Goal: Book appointment/travel/reservation

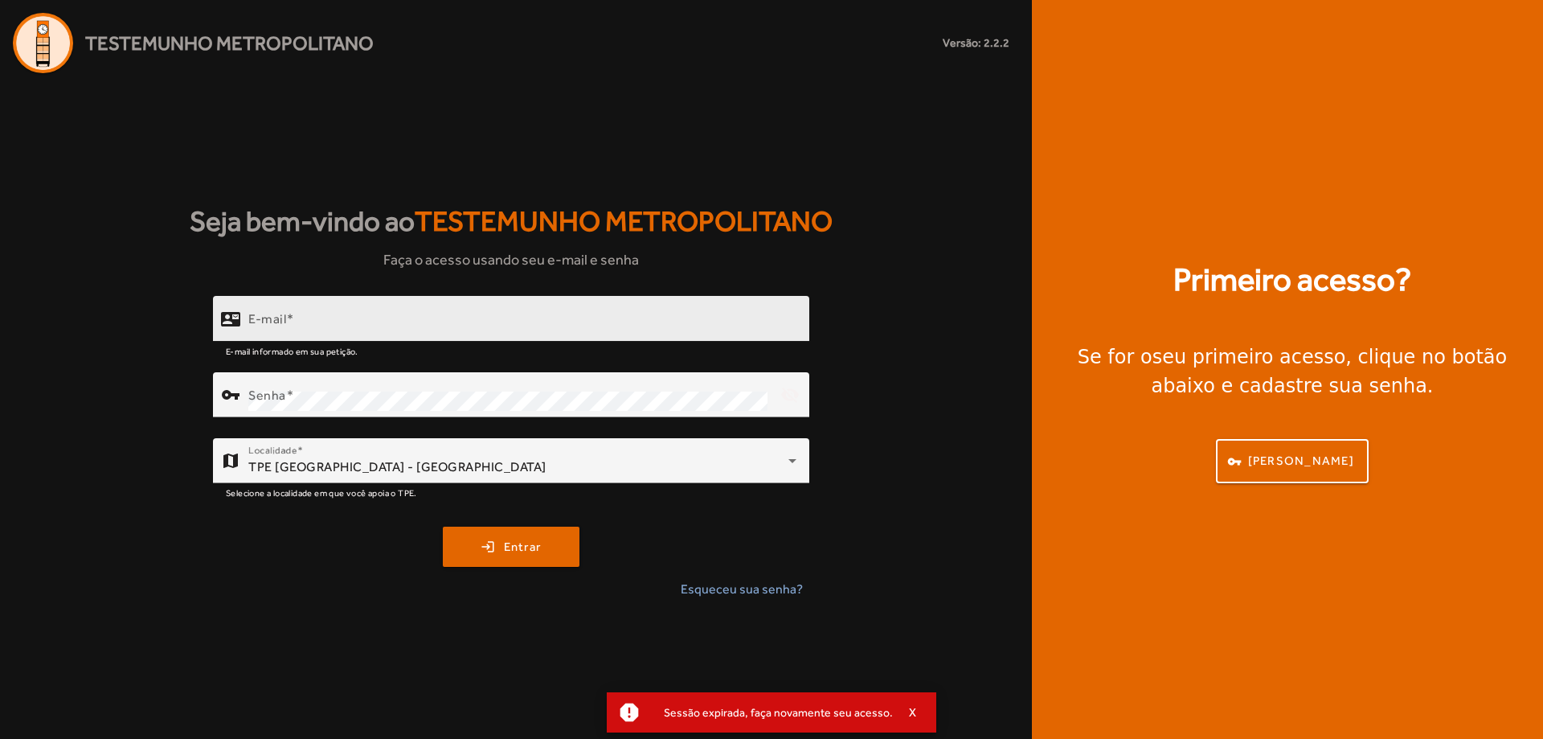
click at [351, 323] on input "E-mail" at bounding box center [522, 325] width 548 height 19
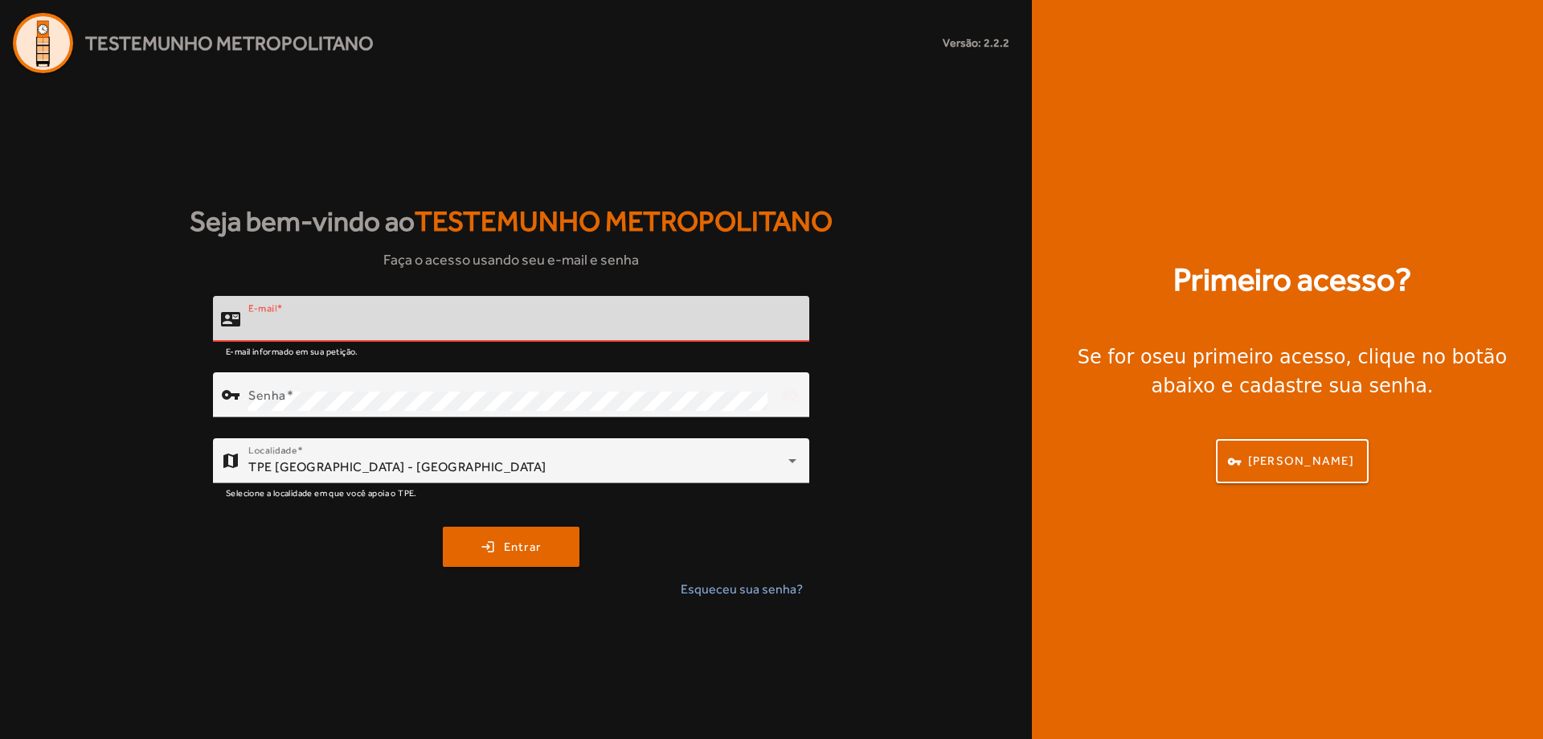
type input "**********"
click at [518, 549] on span "Entrar" at bounding box center [523, 547] width 38 height 18
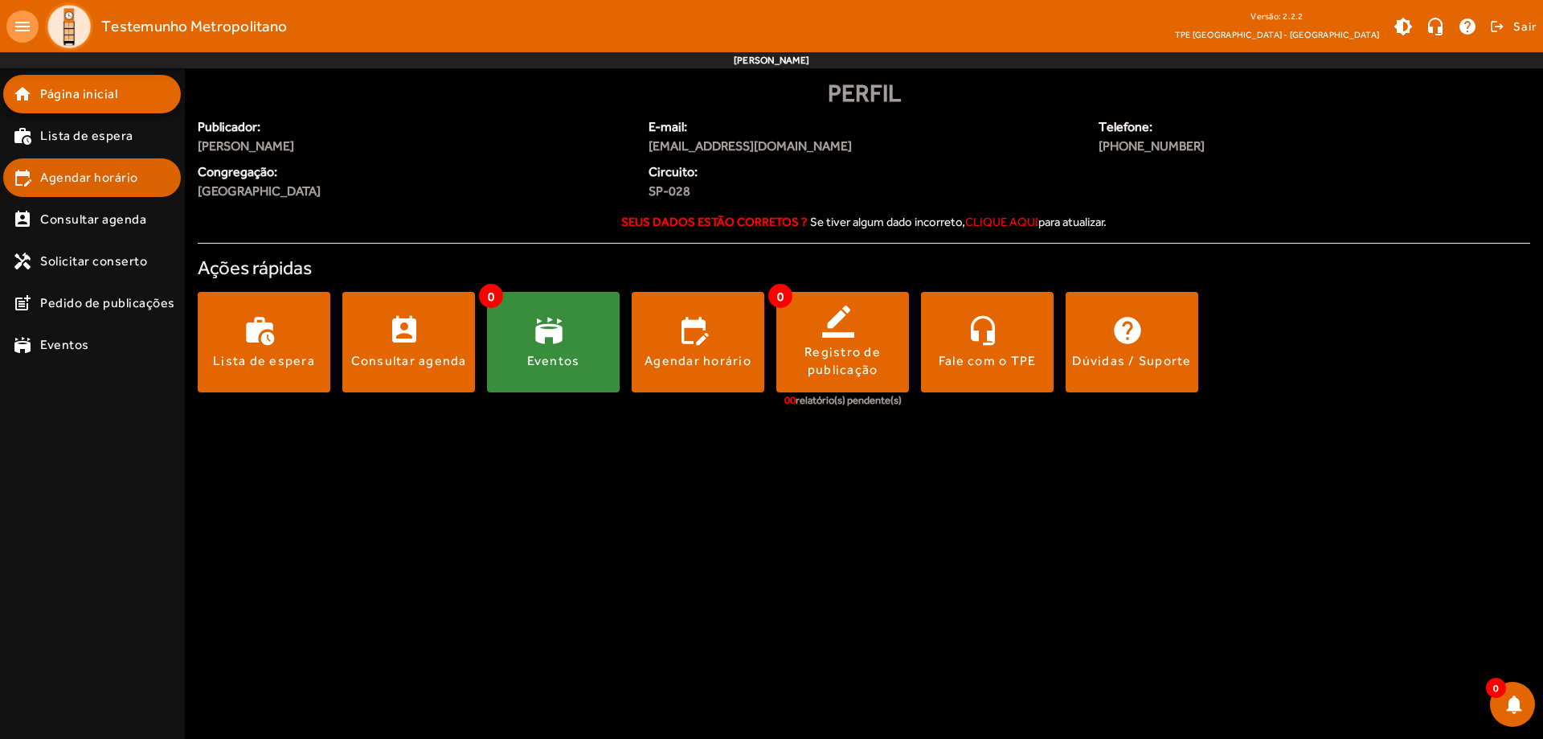
click at [59, 184] on span "Agendar horário" at bounding box center [89, 177] width 98 height 19
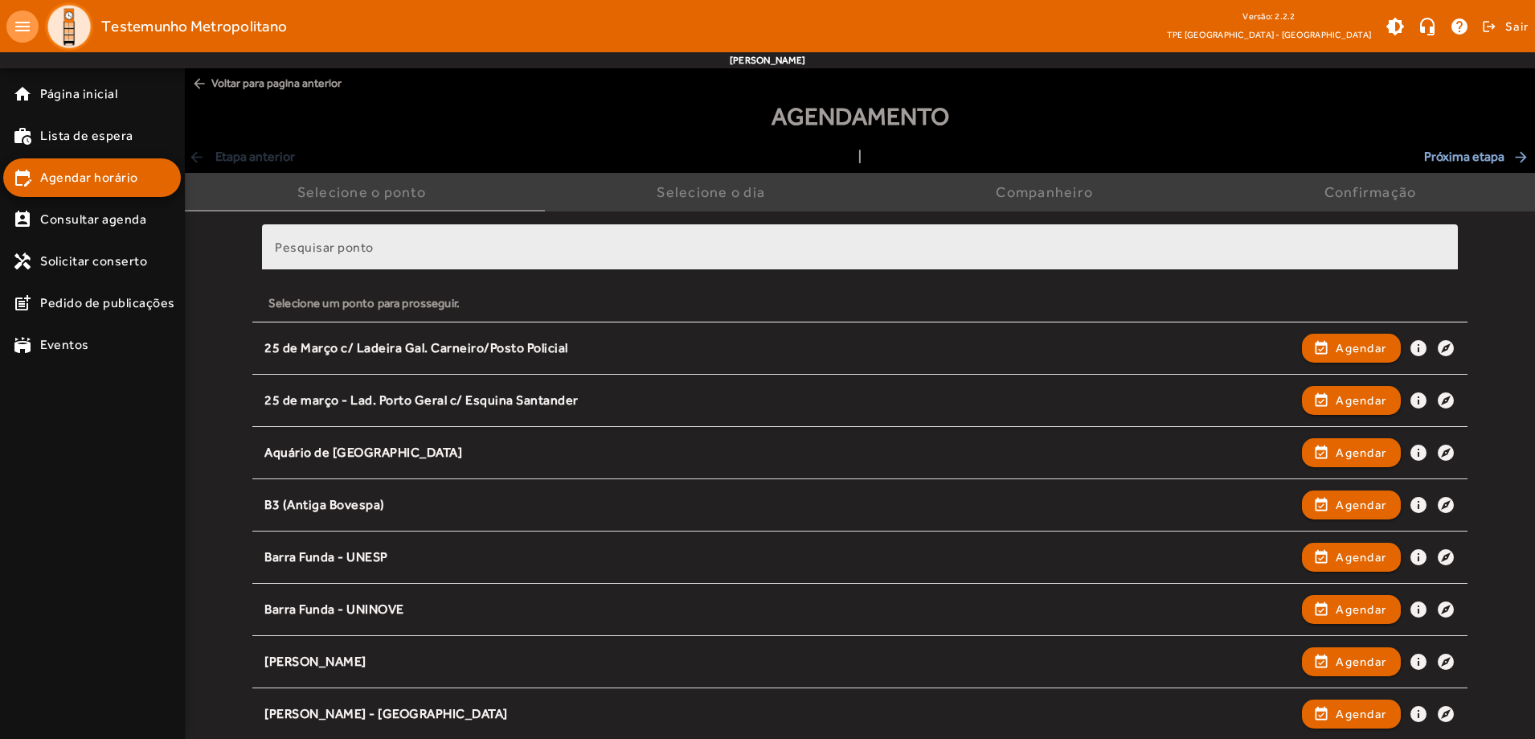
click at [696, 243] on div "Pesquisar ponto" at bounding box center [860, 247] width 1170 height 46
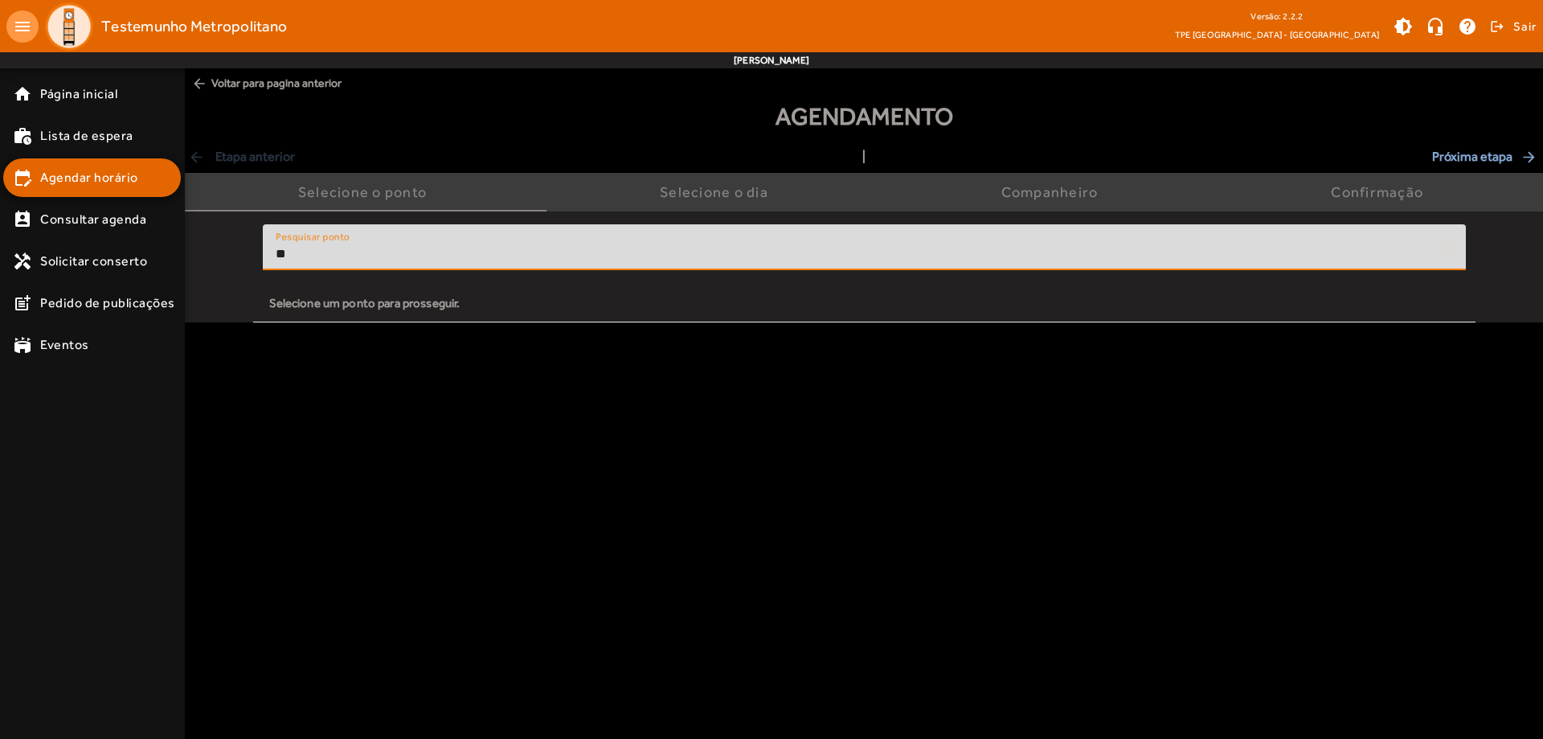
type input "*"
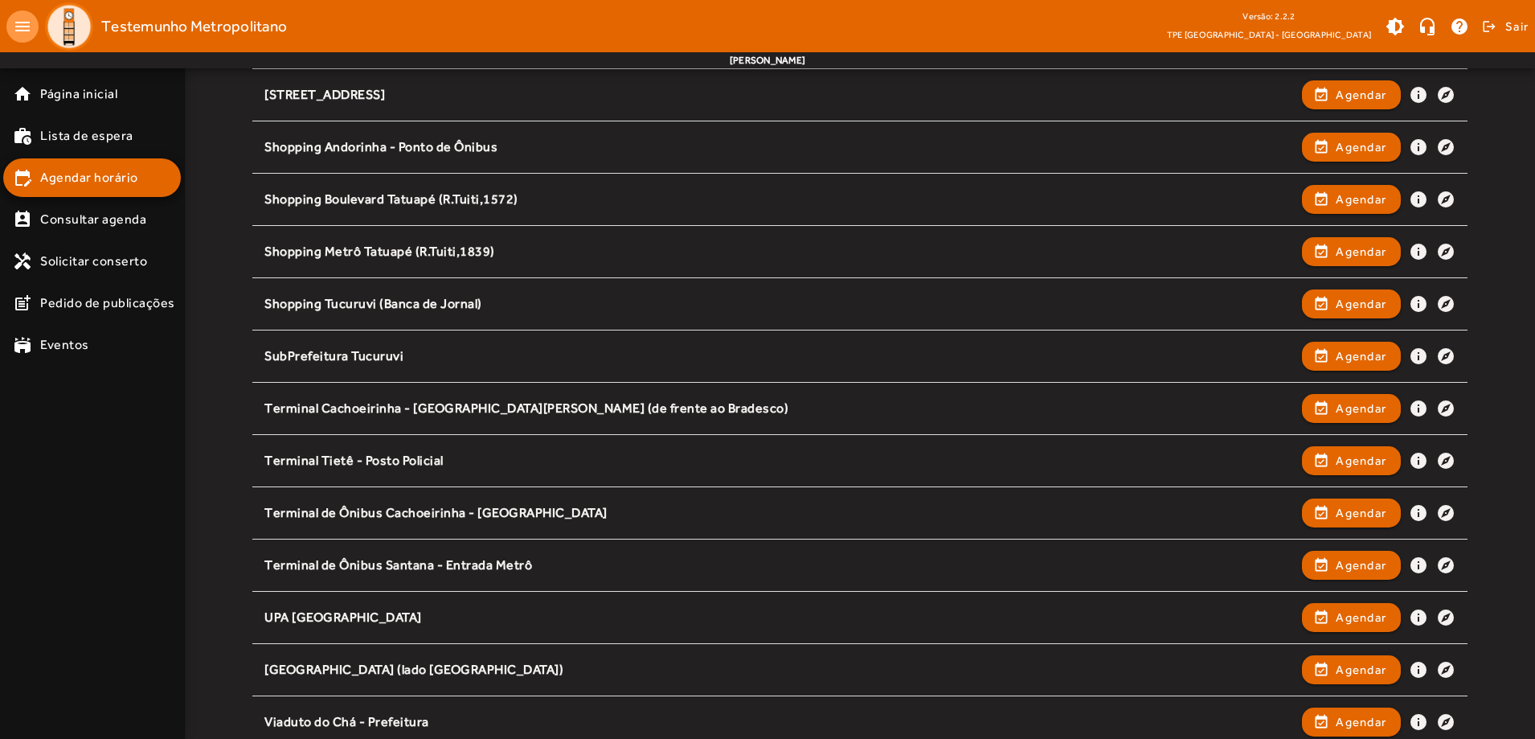
scroll to position [1817, 0]
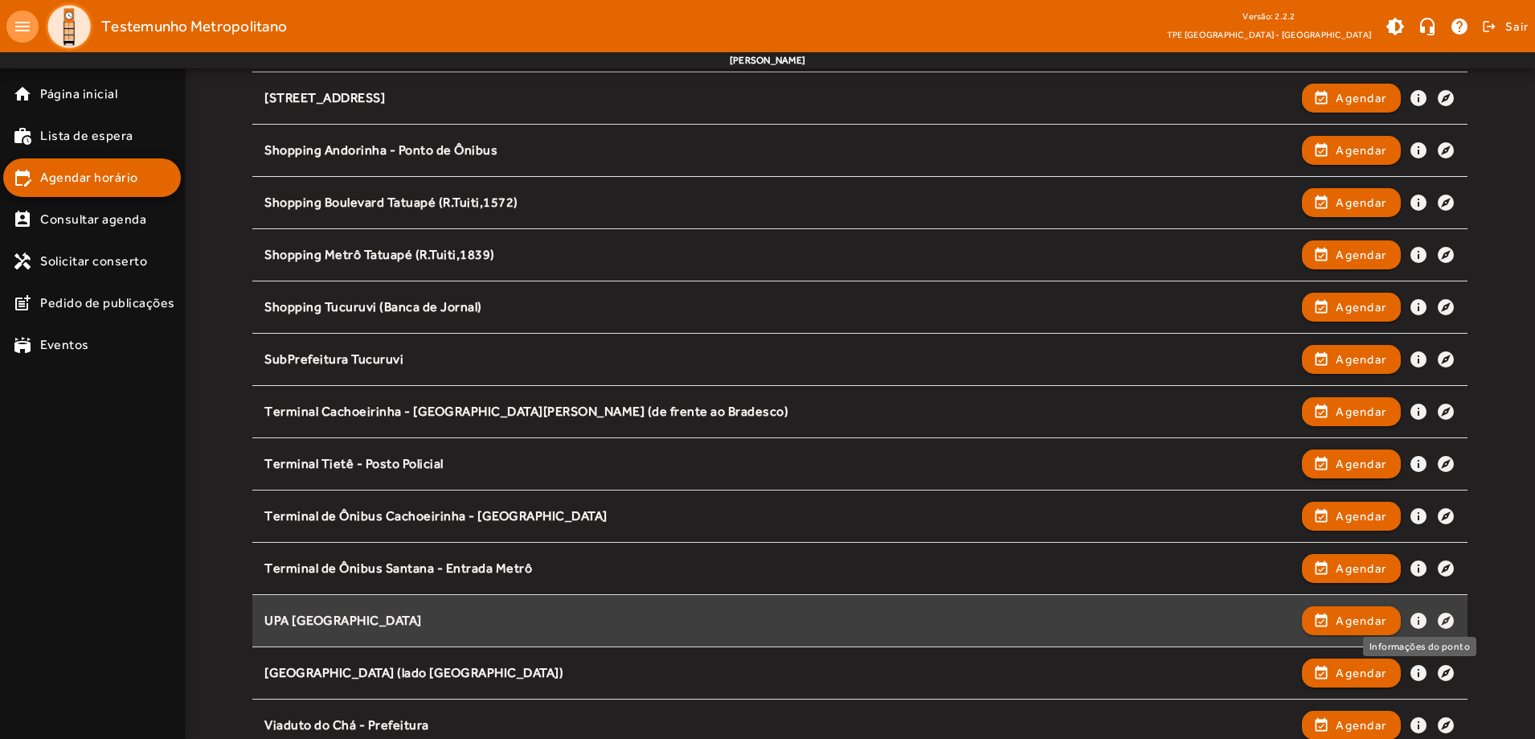
click at [1423, 617] on mat-icon "info" at bounding box center [1418, 620] width 19 height 19
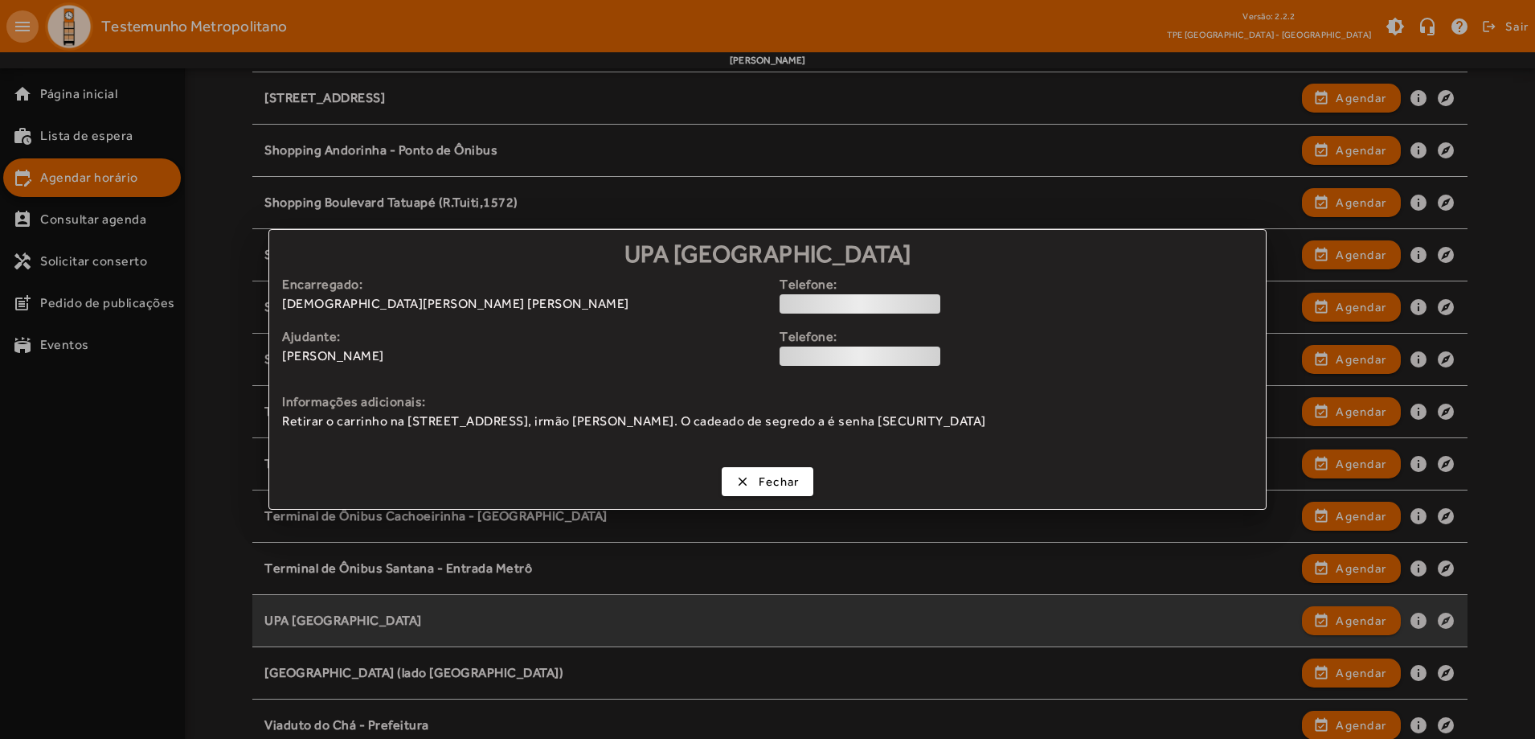
scroll to position [0, 0]
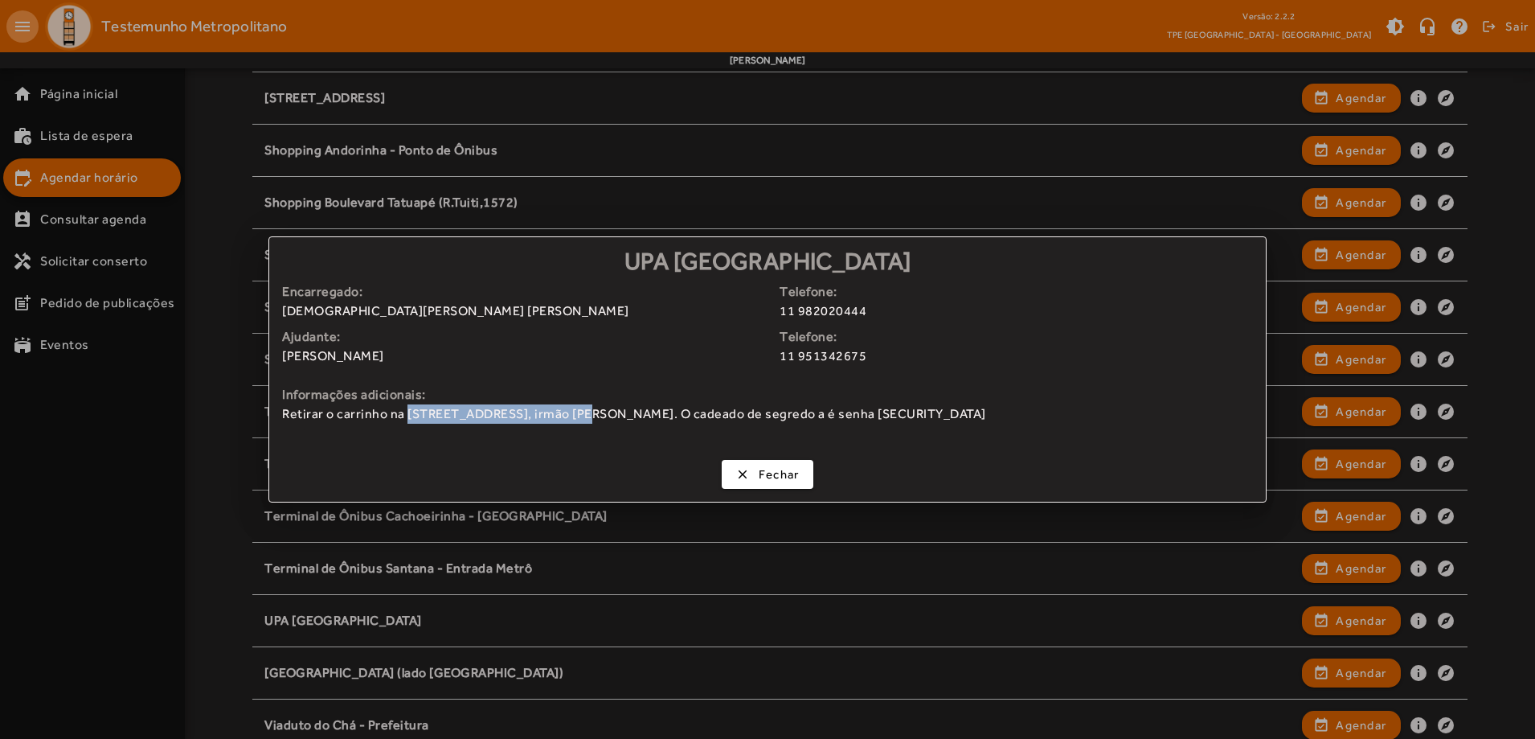
drag, startPoint x: 408, startPoint y: 412, endPoint x: 575, endPoint y: 412, distance: 167.2
click at [575, 412] on span "Retirar o carrinho na [STREET_ADDRESS], irmão [PERSON_NAME]. O cadeado de segre…" at bounding box center [767, 413] width 971 height 19
